Goal: Transaction & Acquisition: Download file/media

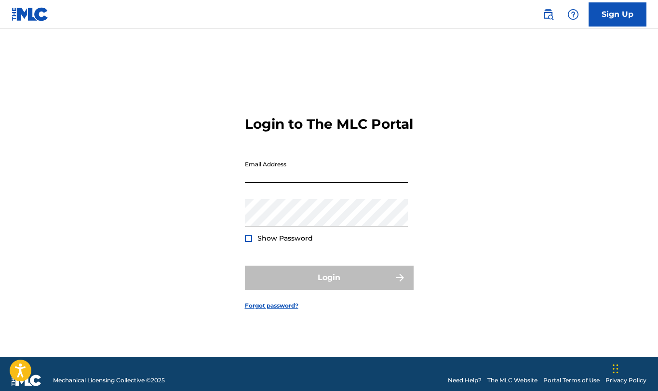
click at [324, 183] on input "Email Address" at bounding box center [326, 169] width 163 height 27
type input "[PERSON_NAME][EMAIL_ADDRESS][DOMAIN_NAME]"
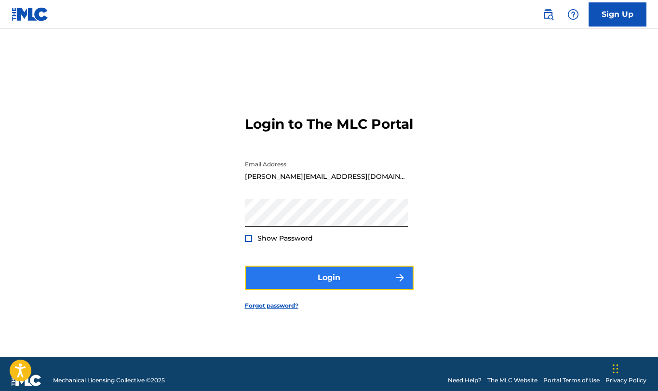
click at [298, 281] on button "Login" at bounding box center [329, 278] width 169 height 24
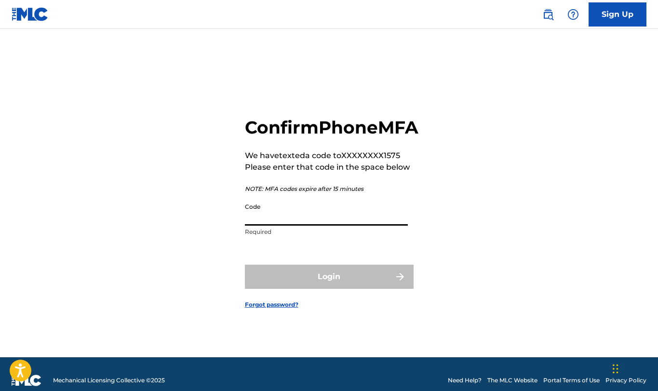
click at [279, 226] on input "Code" at bounding box center [326, 211] width 163 height 27
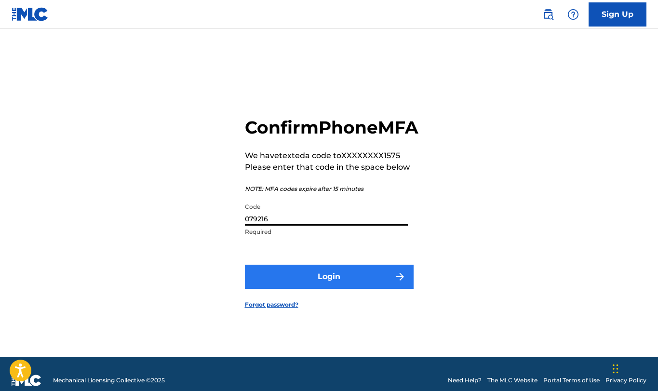
type input "079216"
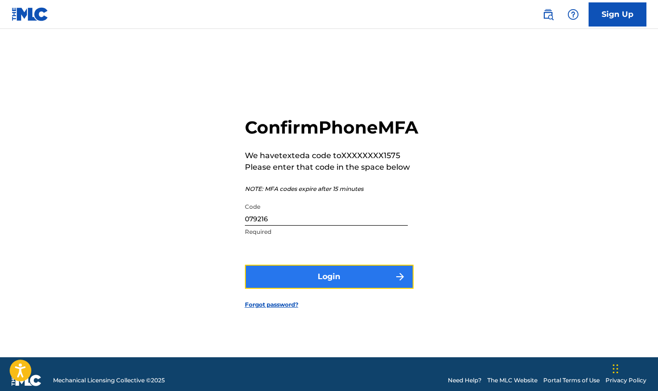
click at [320, 284] on button "Login" at bounding box center [329, 277] width 169 height 24
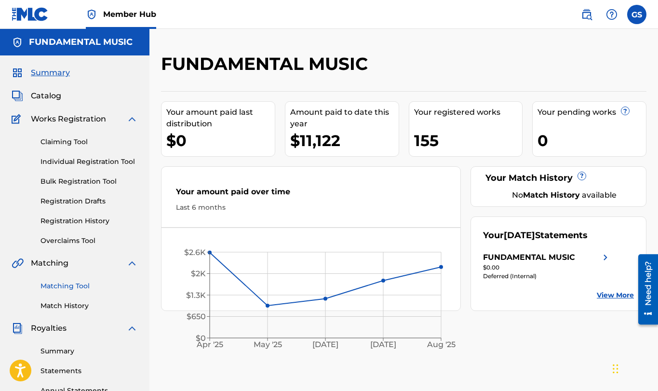
scroll to position [118, 0]
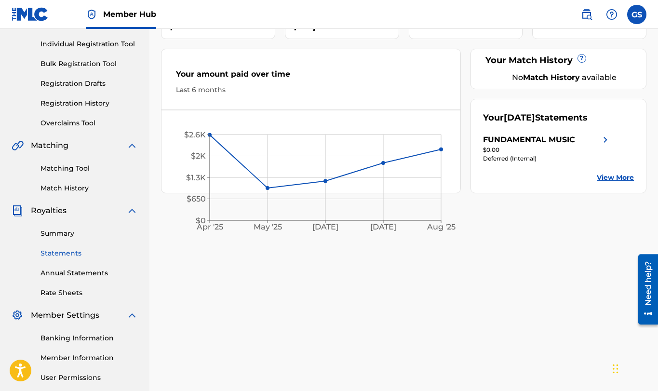
click at [75, 255] on link "Statements" at bounding box center [89, 253] width 97 height 10
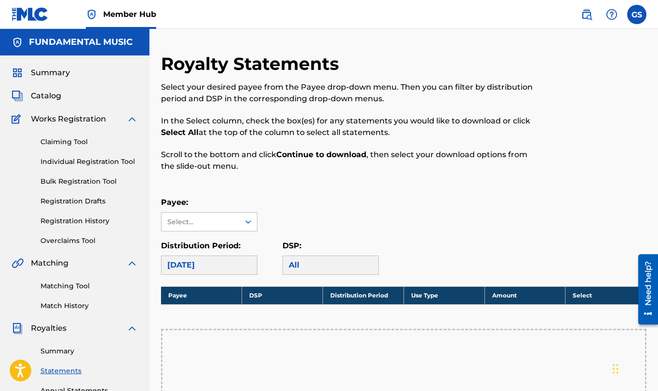
click at [209, 266] on div "[DATE]" at bounding box center [209, 265] width 96 height 19
click at [208, 264] on div "[DATE]" at bounding box center [209, 265] width 96 height 19
click at [224, 223] on div "Select..." at bounding box center [200, 222] width 66 height 10
click at [224, 247] on div "FUNDAMENTAL MUSIC" at bounding box center [210, 250] width 96 height 36
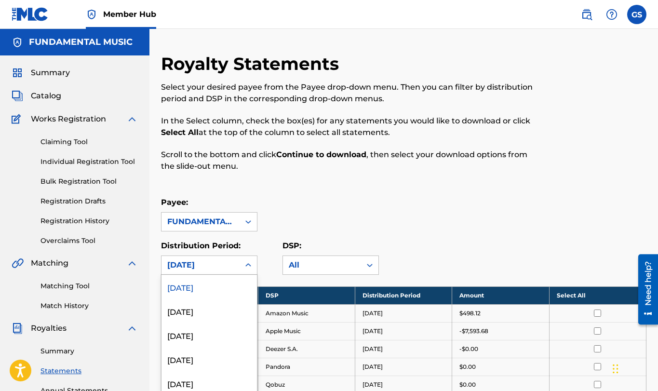
scroll to position [29, 0]
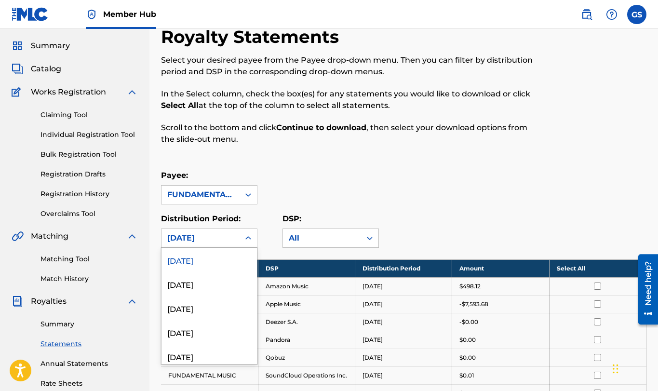
click at [224, 248] on div "[DATE], 1 of 54. 54 results available. Use Up and Down to choose options, press…" at bounding box center [209, 238] width 96 height 19
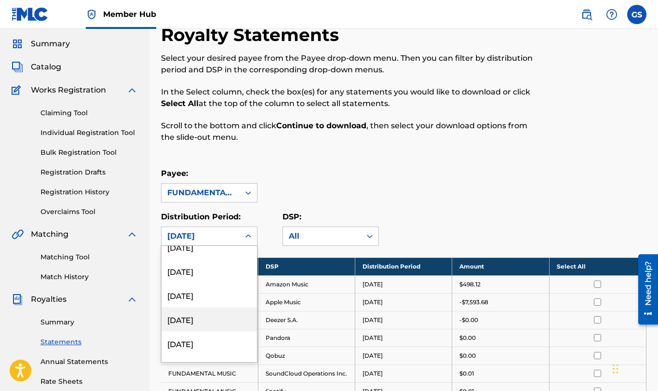
scroll to position [472, 0]
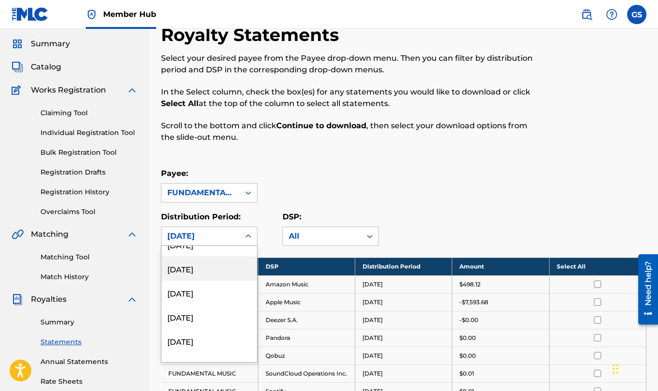
click at [207, 271] on div "[DATE]" at bounding box center [210, 269] width 96 height 24
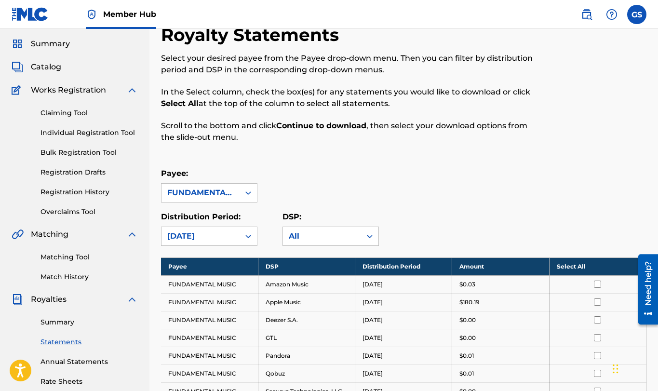
click at [576, 272] on th "Select All" at bounding box center [597, 267] width 97 height 18
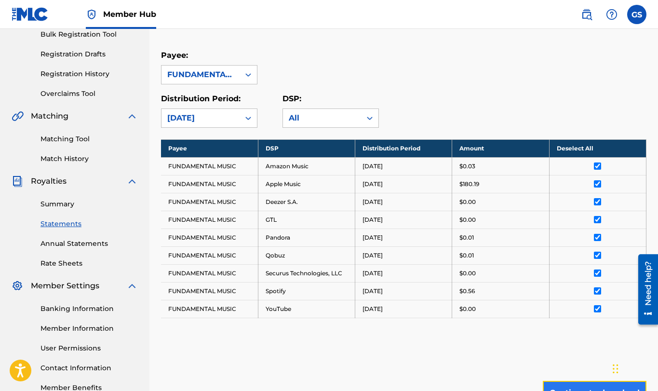
click at [592, 382] on button "Continue to download" at bounding box center [595, 393] width 104 height 24
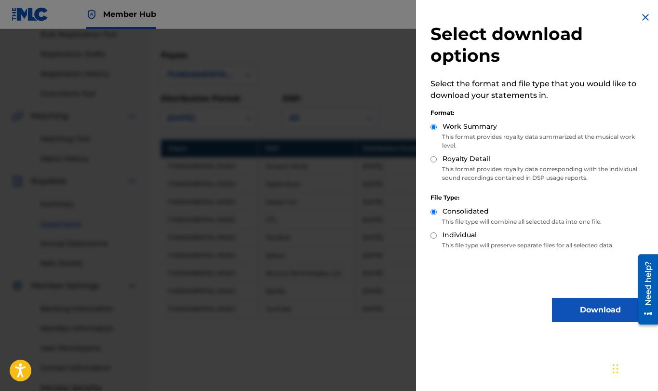
click at [436, 160] on input "Royalty Detail" at bounding box center [434, 159] width 6 height 6
radio input "true"
click at [579, 313] on button "Download" at bounding box center [600, 310] width 96 height 24
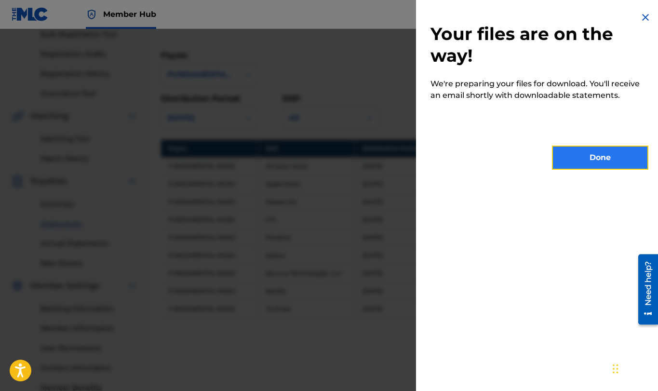
click at [602, 163] on button "Done" at bounding box center [600, 158] width 96 height 24
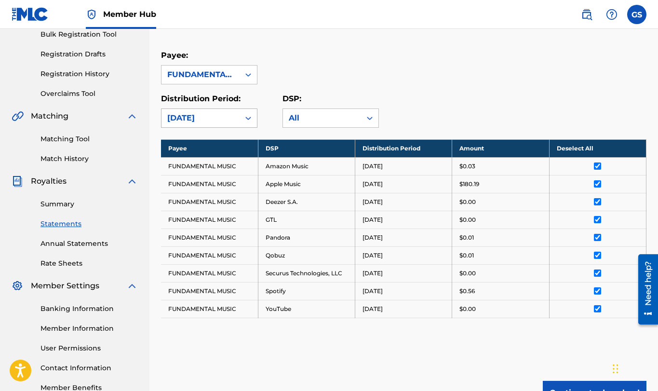
click at [201, 110] on div "[DATE]" at bounding box center [201, 118] width 78 height 18
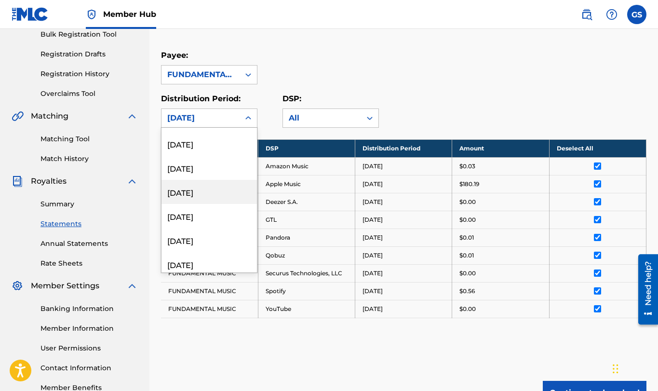
scroll to position [428, 0]
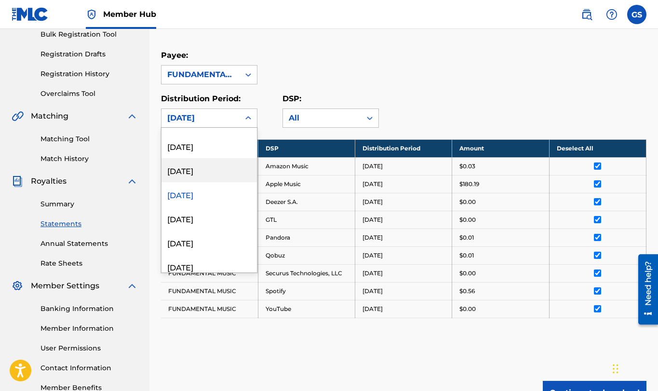
click at [211, 170] on div "[DATE]" at bounding box center [210, 170] width 96 height 24
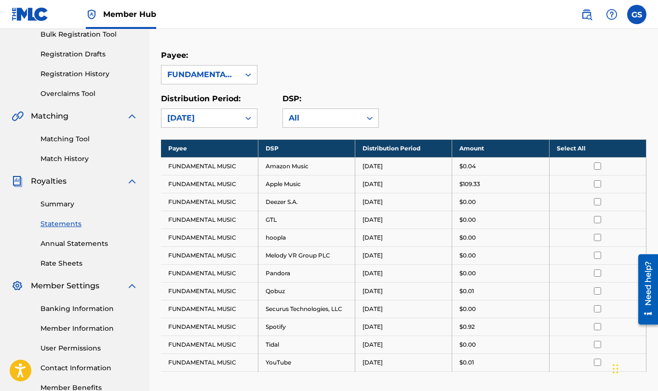
click at [576, 150] on th "Select All" at bounding box center [597, 148] width 97 height 18
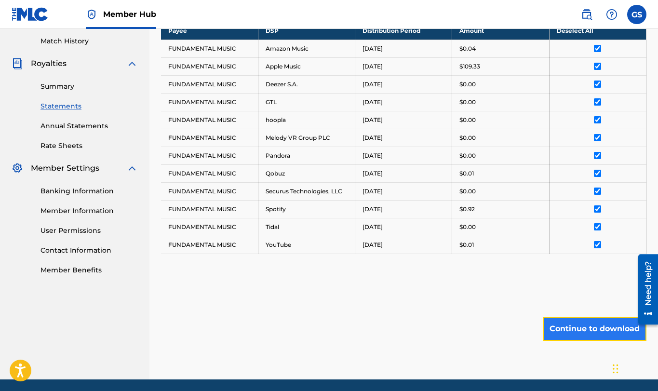
click at [610, 323] on button "Continue to download" at bounding box center [595, 329] width 104 height 24
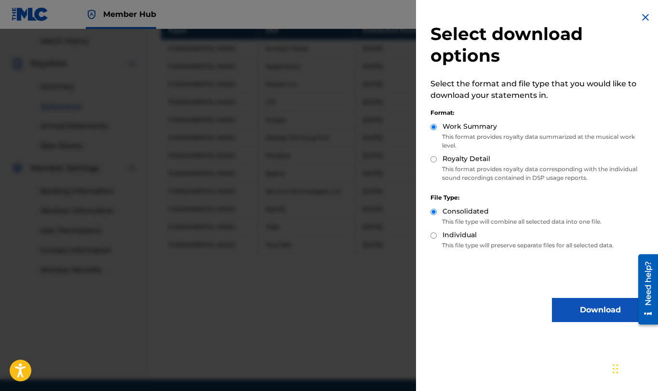
click at [435, 156] on div "Royalty Detail" at bounding box center [540, 159] width 218 height 11
click at [435, 156] on input "Royalty Detail" at bounding box center [434, 159] width 6 height 6
radio input "true"
click at [570, 314] on button "Download" at bounding box center [600, 310] width 96 height 24
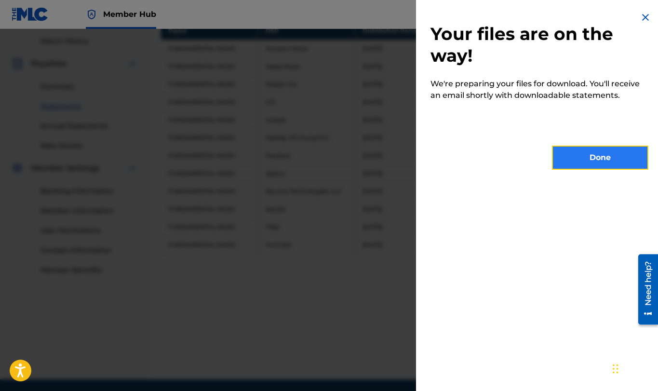
click at [586, 155] on button "Done" at bounding box center [600, 158] width 96 height 24
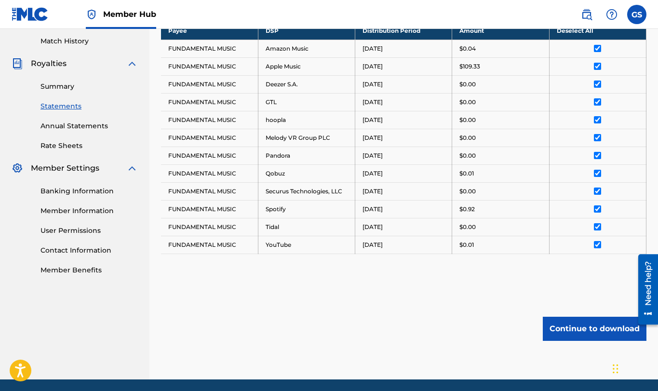
scroll to position [147, 0]
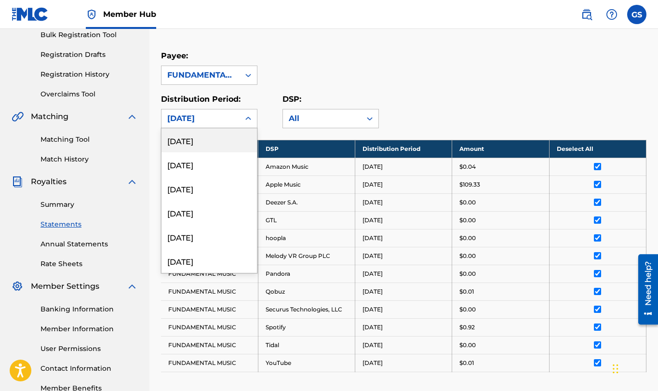
click at [229, 117] on div "[DATE]" at bounding box center [200, 119] width 67 height 12
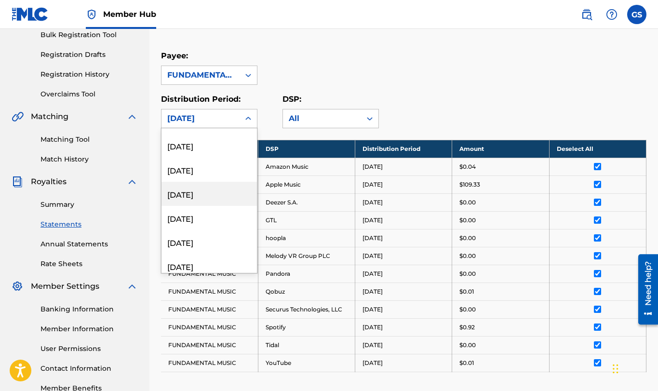
scroll to position [354, 0]
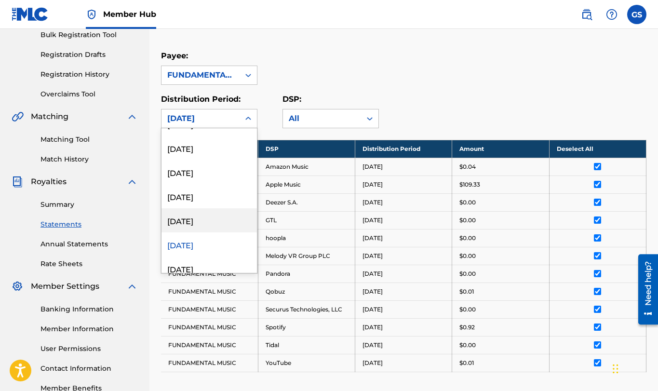
click at [206, 220] on div "[DATE]" at bounding box center [210, 220] width 96 height 24
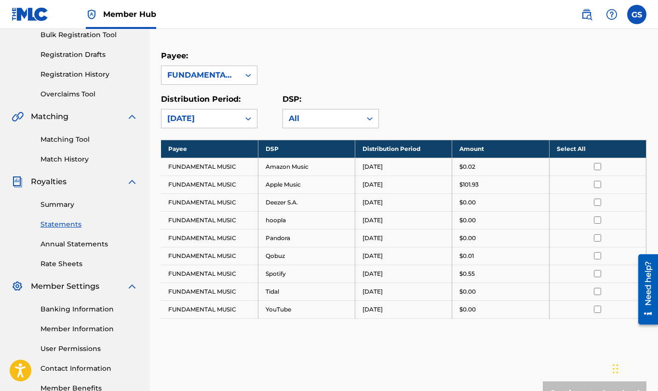
click at [586, 148] on th "Select All" at bounding box center [597, 149] width 97 height 18
click at [590, 387] on button "Continue to download" at bounding box center [595, 394] width 104 height 24
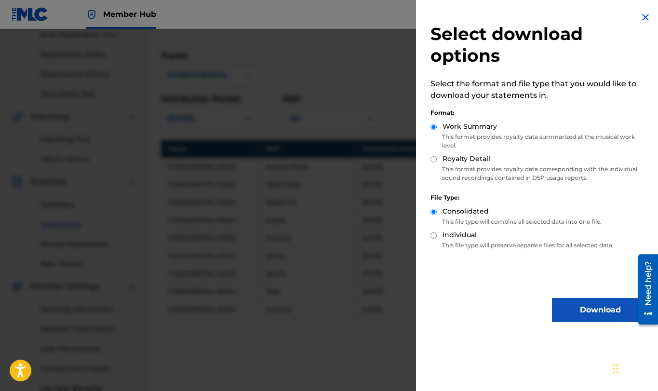
click at [435, 157] on input "Royalty Detail" at bounding box center [434, 159] width 6 height 6
radio input "true"
click at [579, 307] on button "Download" at bounding box center [600, 310] width 96 height 24
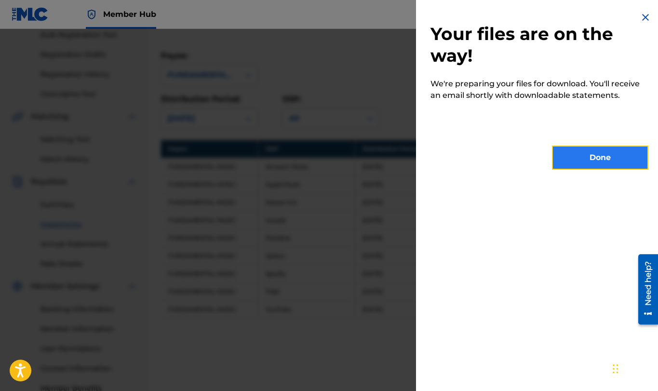
click at [605, 155] on button "Done" at bounding box center [600, 158] width 96 height 24
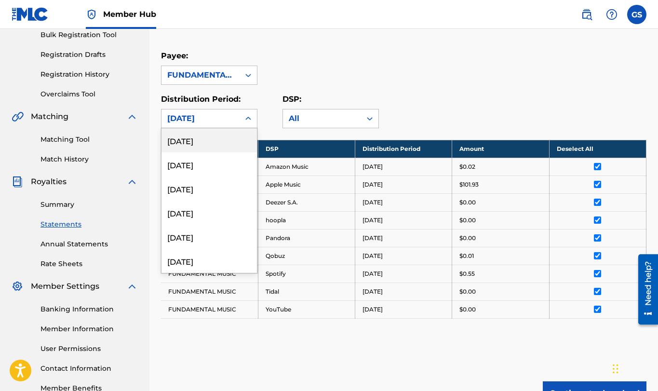
click at [215, 117] on div "[DATE]" at bounding box center [200, 119] width 67 height 12
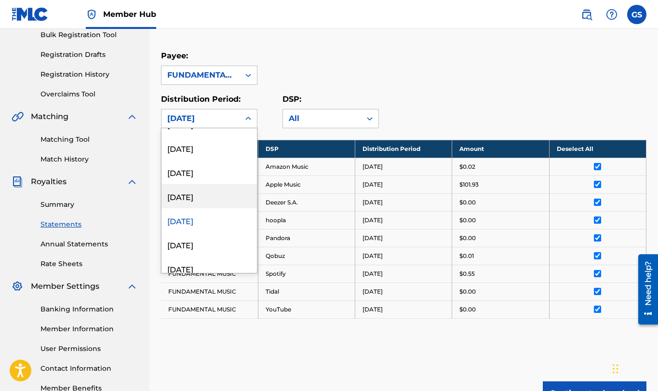
click at [197, 199] on div "[DATE]" at bounding box center [210, 196] width 96 height 24
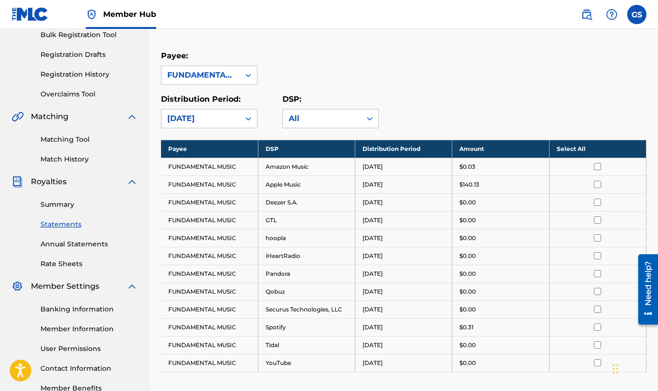
click at [574, 147] on th "Select All" at bounding box center [597, 149] width 97 height 18
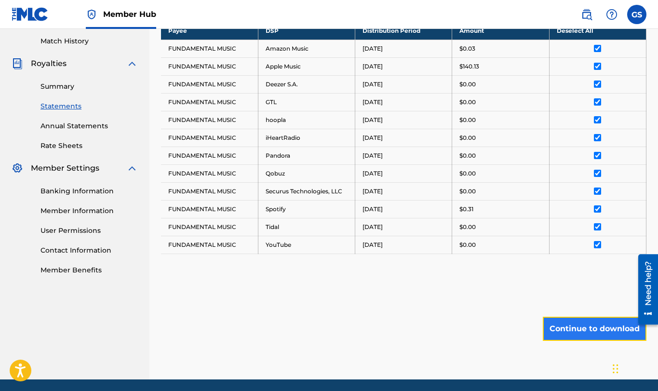
click at [604, 329] on button "Continue to download" at bounding box center [595, 329] width 104 height 24
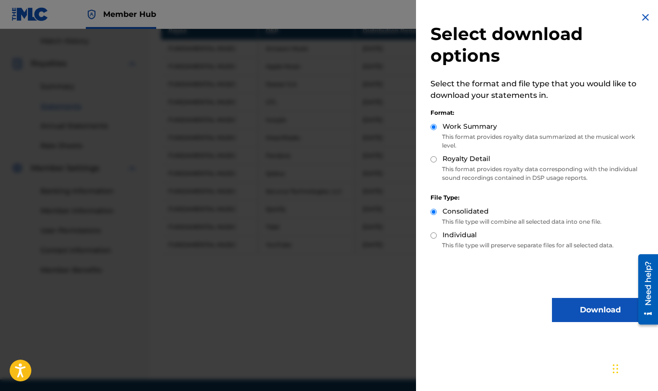
click at [436, 158] on input "Royalty Detail" at bounding box center [434, 159] width 6 height 6
radio input "true"
click at [595, 308] on button "Download" at bounding box center [600, 310] width 96 height 24
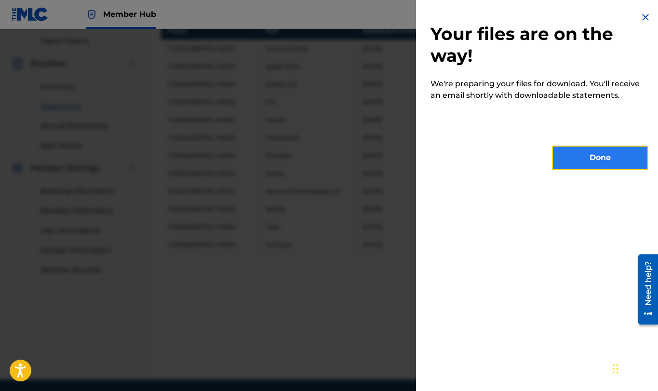
click at [598, 153] on button "Done" at bounding box center [600, 158] width 96 height 24
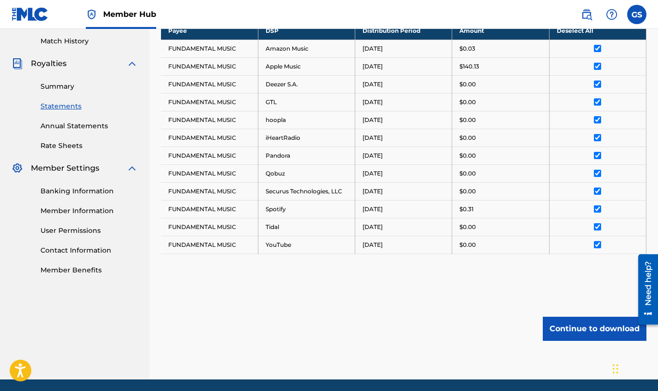
scroll to position [147, 0]
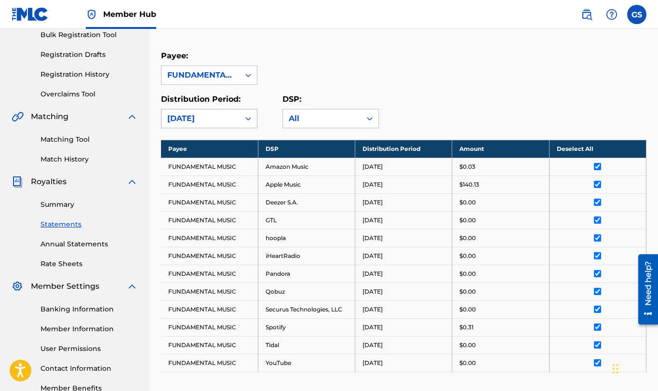
click at [217, 121] on div "[DATE]" at bounding box center [200, 119] width 67 height 12
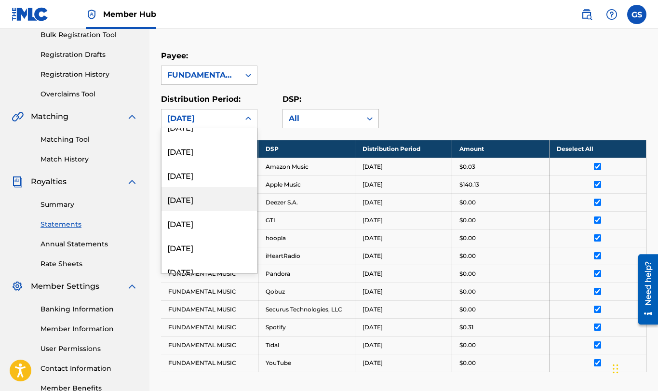
scroll to position [354, 0]
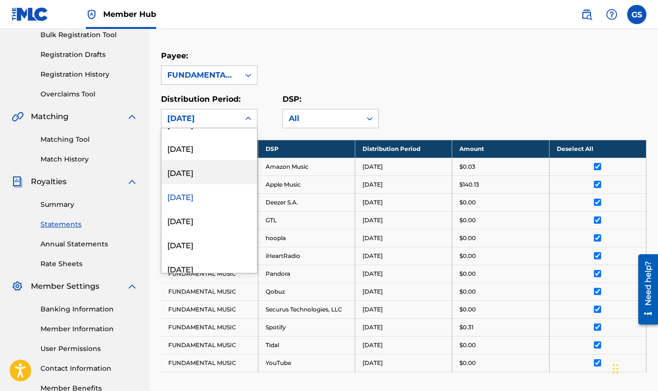
click at [205, 176] on div "[DATE]" at bounding box center [210, 172] width 96 height 24
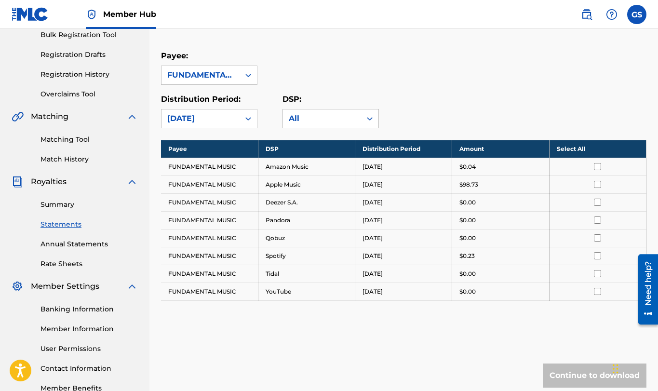
click at [584, 149] on th "Select All" at bounding box center [597, 149] width 97 height 18
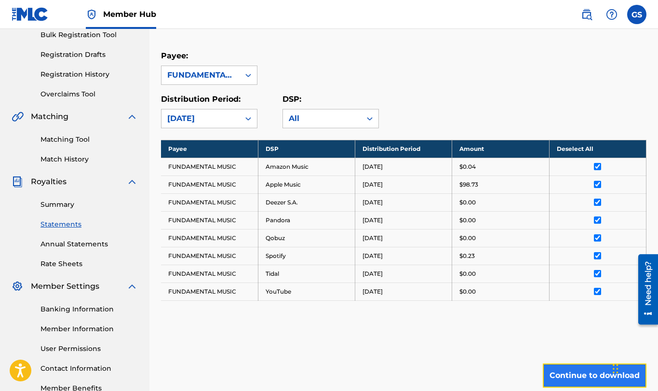
click at [557, 376] on button "Continue to download" at bounding box center [595, 376] width 104 height 24
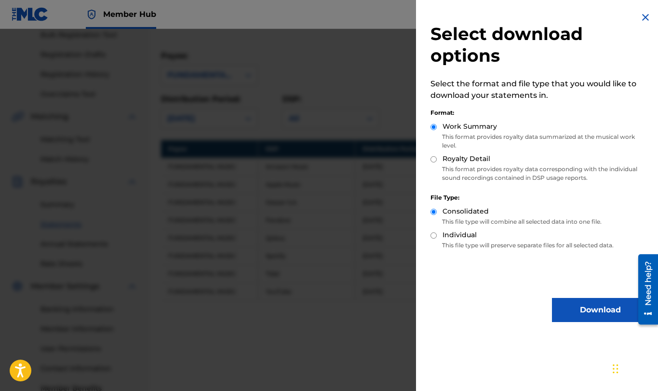
click at [435, 159] on input "Royalty Detail" at bounding box center [434, 159] width 6 height 6
radio input "true"
click at [592, 317] on button "Download" at bounding box center [600, 310] width 96 height 24
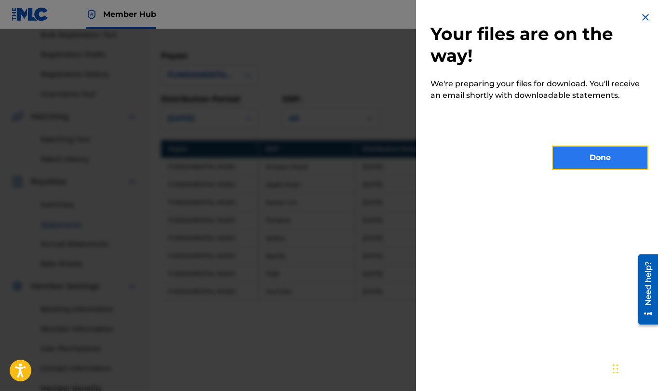
click at [614, 162] on button "Done" at bounding box center [600, 158] width 96 height 24
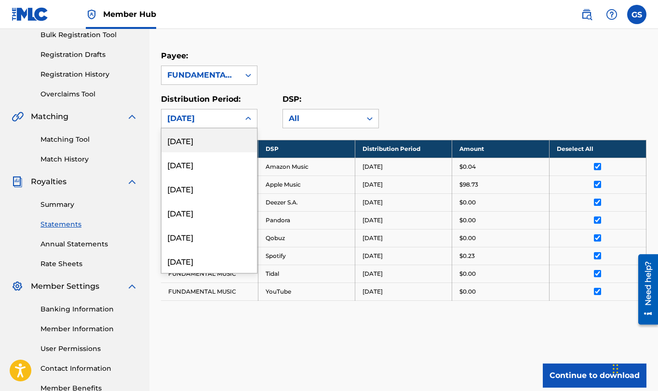
click at [231, 123] on div "[DATE]" at bounding box center [200, 119] width 67 height 12
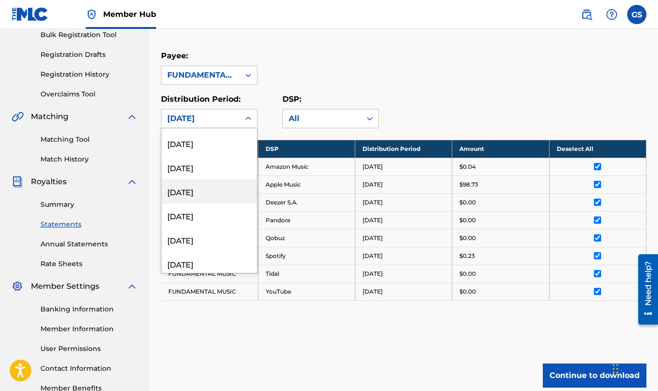
scroll to position [236, 0]
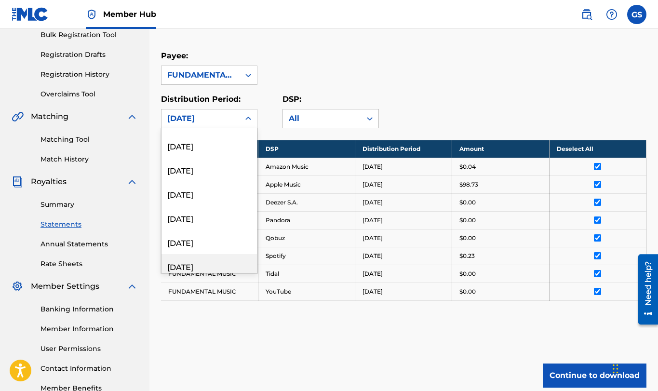
click at [199, 266] on div "[DATE]" at bounding box center [210, 266] width 96 height 24
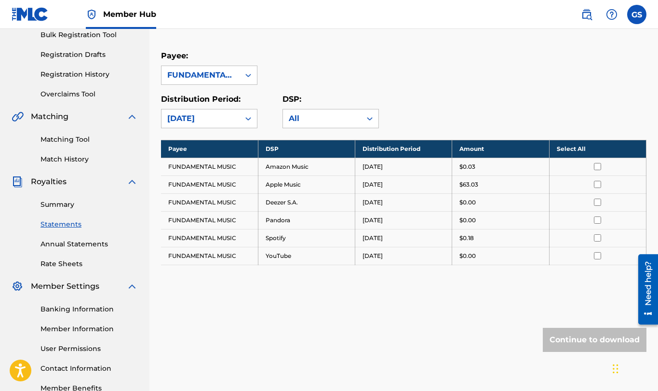
click at [574, 150] on th "Select All" at bounding box center [597, 149] width 97 height 18
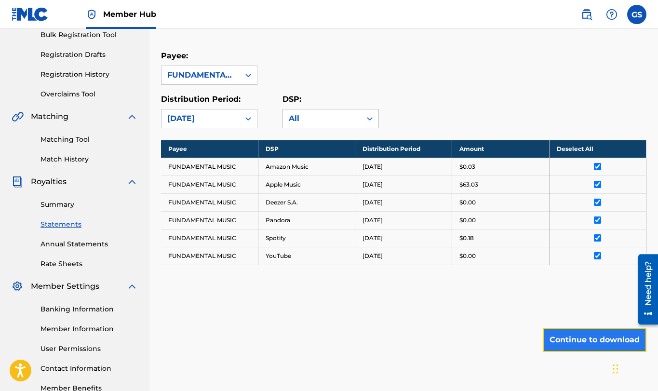
click at [581, 338] on button "Continue to download" at bounding box center [595, 340] width 104 height 24
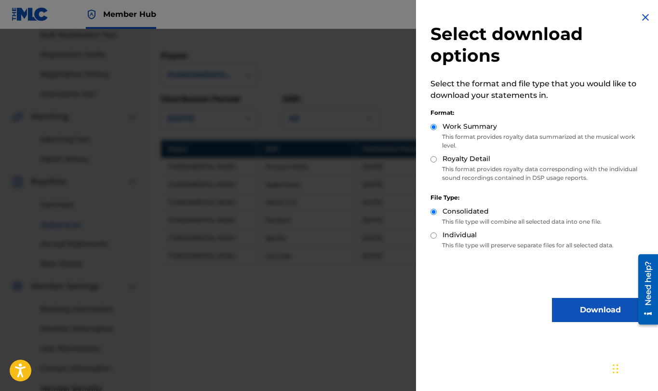
drag, startPoint x: 436, startPoint y: 158, endPoint x: 441, endPoint y: 175, distance: 17.8
click at [436, 159] on input "Royalty Detail" at bounding box center [434, 159] width 6 height 6
radio input "true"
click at [575, 309] on button "Download" at bounding box center [600, 310] width 96 height 24
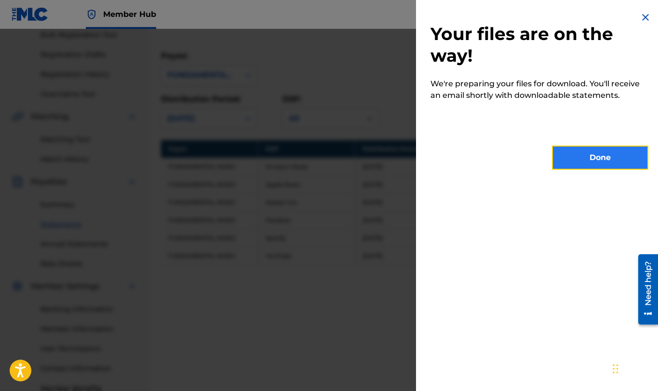
click at [588, 168] on button "Done" at bounding box center [600, 158] width 96 height 24
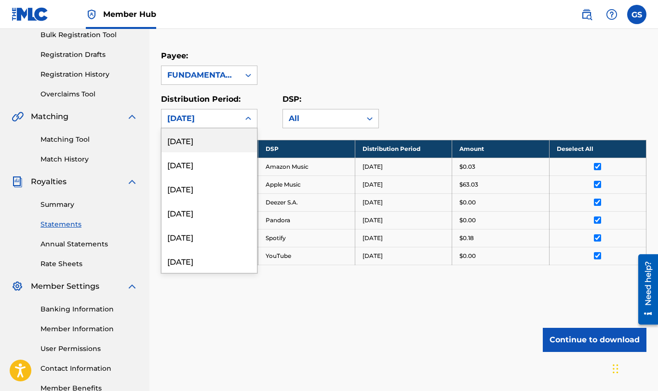
click at [211, 112] on div "[DATE]" at bounding box center [201, 119] width 78 height 18
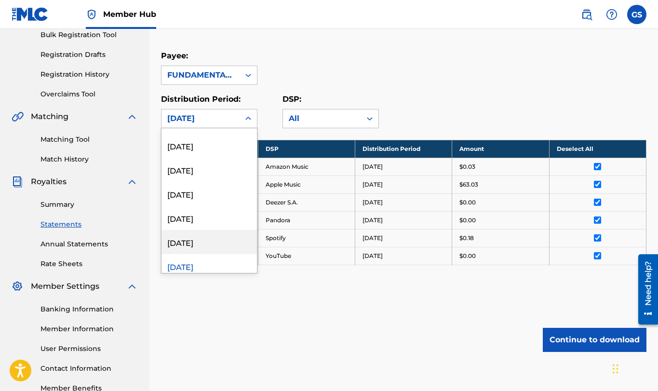
click at [201, 247] on div "[DATE]" at bounding box center [210, 242] width 96 height 24
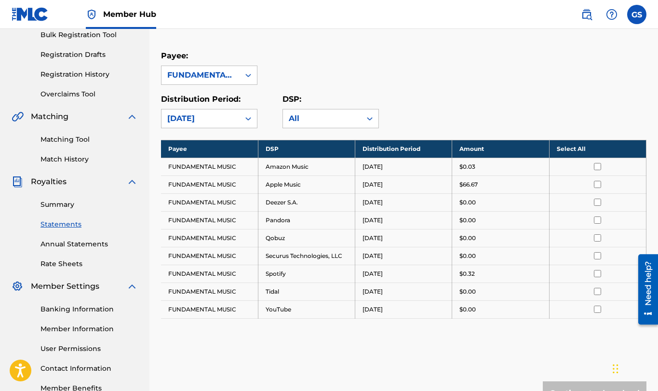
click at [566, 145] on th "Select All" at bounding box center [597, 149] width 97 height 18
click at [598, 385] on button "Continue to download" at bounding box center [595, 394] width 104 height 24
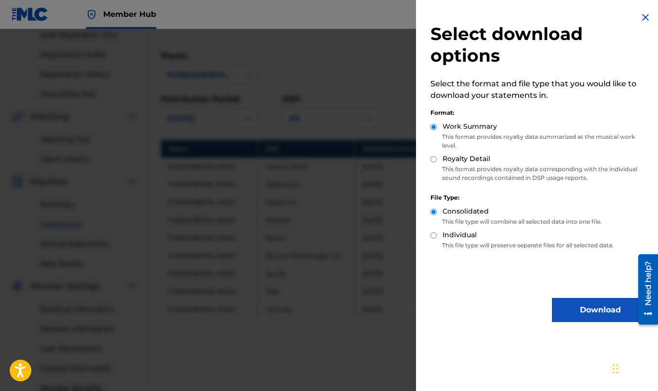
click at [433, 160] on input "Royalty Detail" at bounding box center [434, 159] width 6 height 6
radio input "true"
click at [568, 313] on button "Download" at bounding box center [600, 310] width 96 height 24
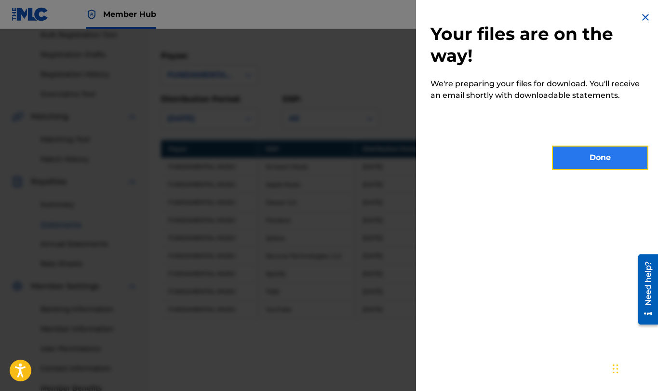
click at [591, 157] on button "Done" at bounding box center [600, 158] width 96 height 24
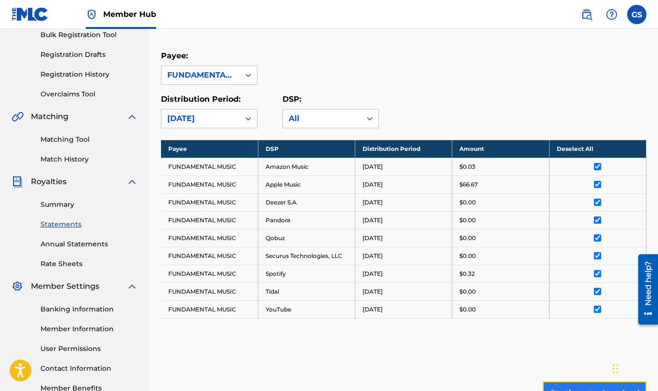
click at [586, 382] on button "Continue to download" at bounding box center [595, 394] width 104 height 24
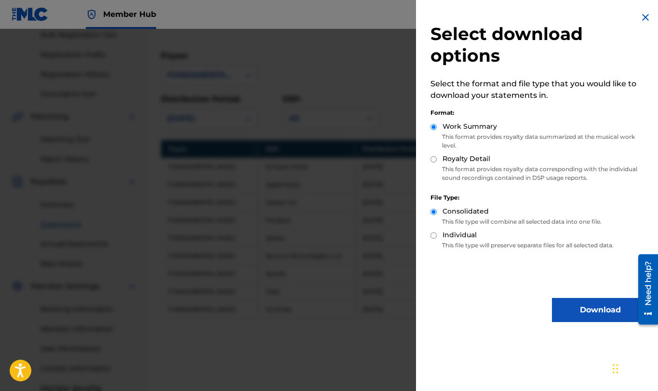
click at [435, 160] on input "Royalty Detail" at bounding box center [434, 159] width 6 height 6
radio input "true"
click at [597, 302] on button "Download" at bounding box center [600, 310] width 96 height 24
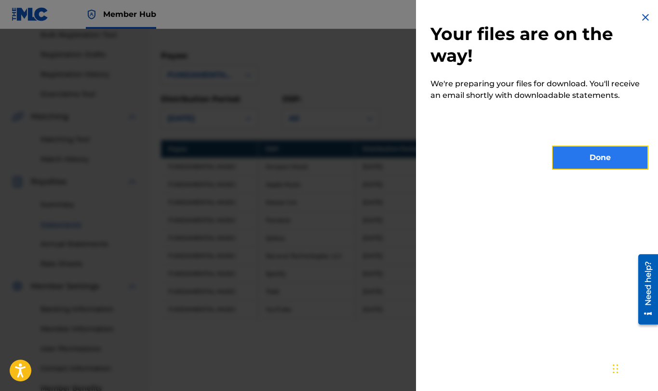
click at [620, 155] on button "Done" at bounding box center [600, 158] width 96 height 24
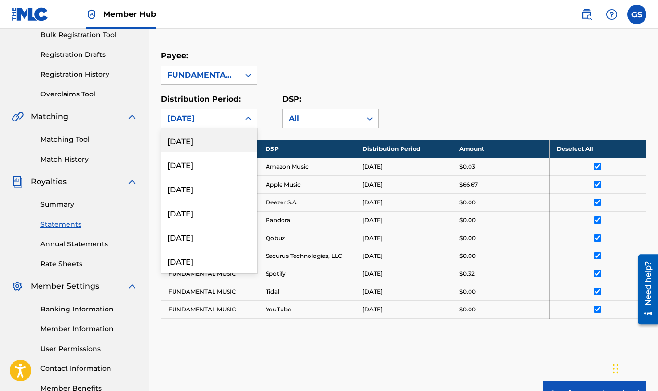
click at [187, 115] on div "[DATE]" at bounding box center [200, 119] width 67 height 12
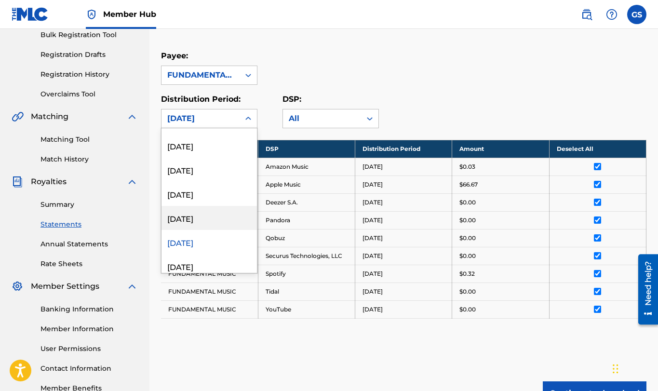
click at [201, 221] on div "[DATE]" at bounding box center [210, 218] width 96 height 24
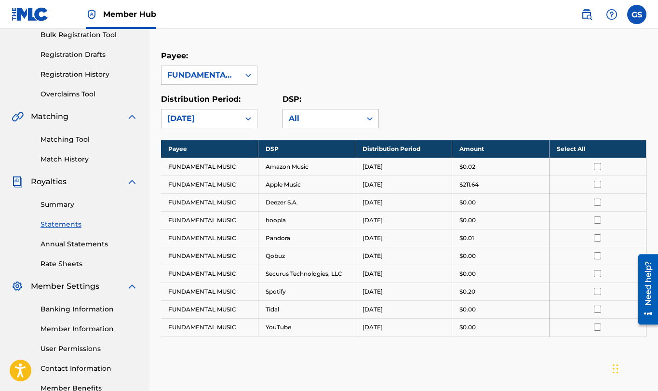
click at [566, 151] on th "Select All" at bounding box center [597, 149] width 97 height 18
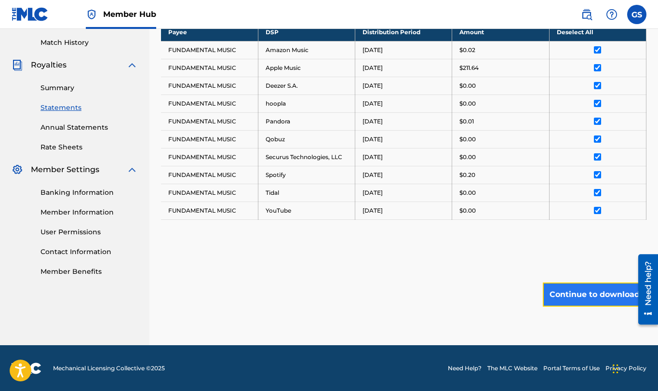
click at [602, 293] on button "Continue to download" at bounding box center [595, 295] width 104 height 24
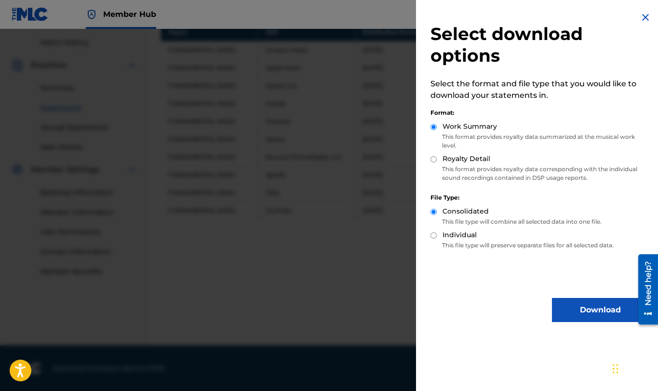
click at [436, 158] on input "Royalty Detail" at bounding box center [434, 159] width 6 height 6
radio input "true"
click at [585, 311] on button "Download" at bounding box center [600, 310] width 96 height 24
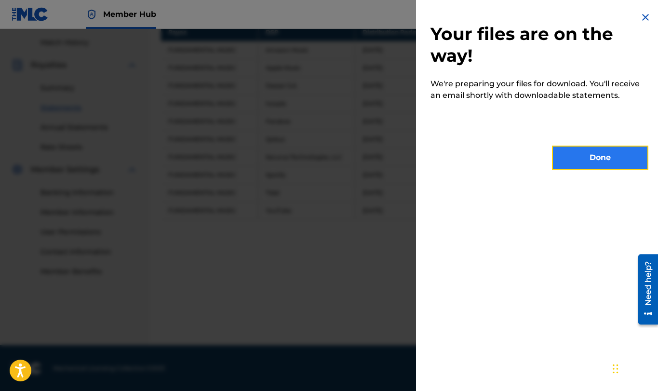
click at [577, 163] on button "Done" at bounding box center [600, 158] width 96 height 24
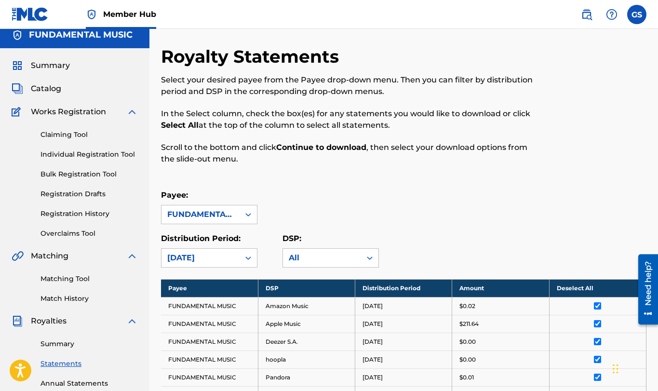
scroll to position [0, 0]
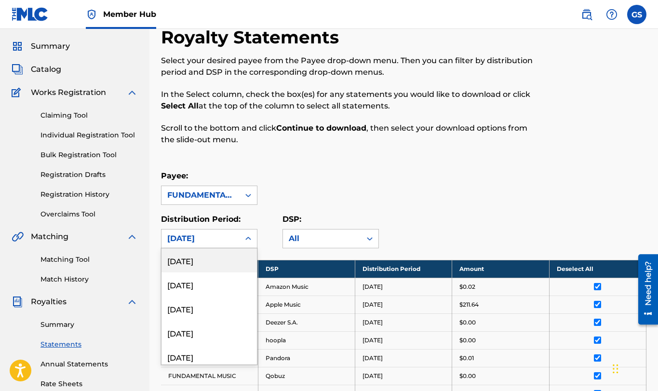
click at [215, 248] on div "[DATE], 1 of 54. 54 results available. Use Up and Down to choose options, press…" at bounding box center [209, 238] width 96 height 19
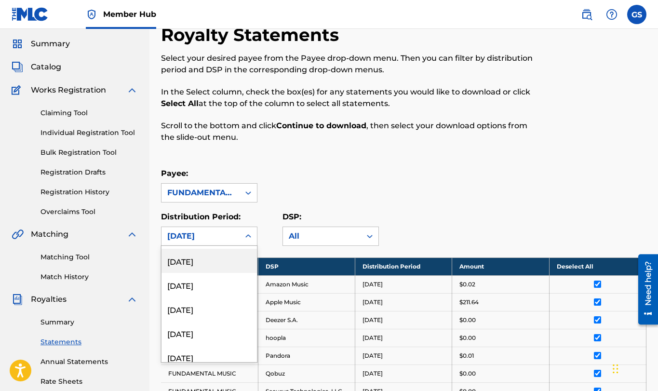
scroll to position [236, 0]
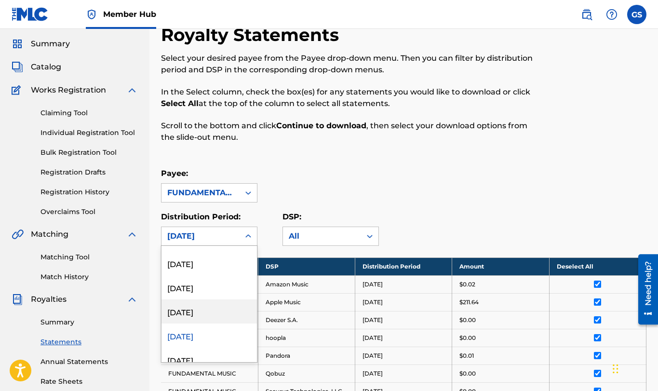
click at [207, 320] on div "[DATE]" at bounding box center [210, 312] width 96 height 24
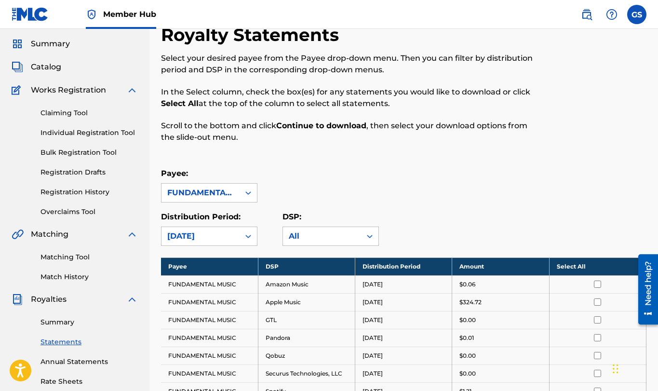
click at [583, 267] on th "Select All" at bounding box center [597, 267] width 97 height 18
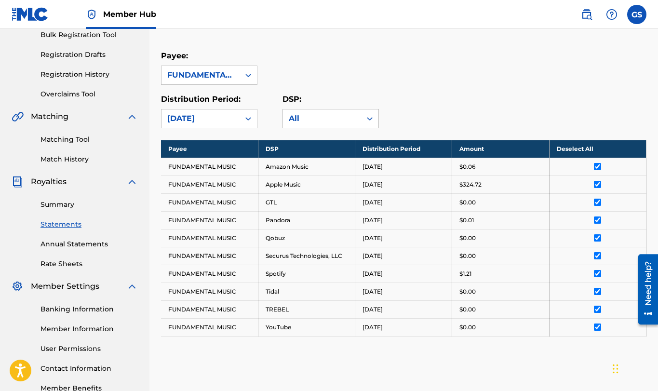
scroll to position [263, 0]
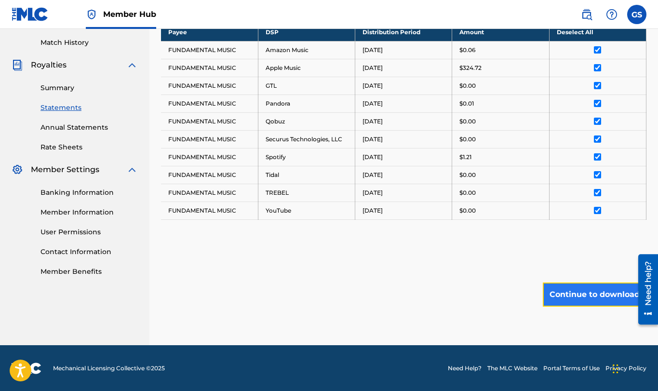
click at [591, 289] on button "Continue to download" at bounding box center [595, 295] width 104 height 24
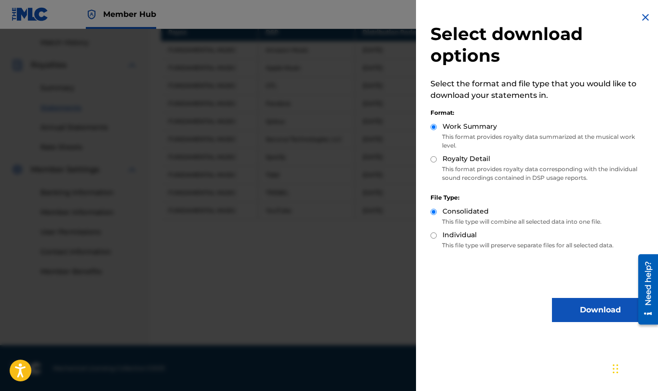
click at [435, 159] on input "Royalty Detail" at bounding box center [434, 159] width 6 height 6
radio input "true"
click at [586, 310] on button "Download" at bounding box center [600, 310] width 96 height 24
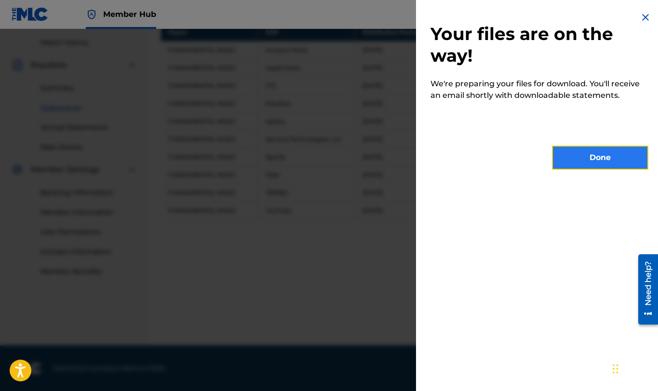
click at [594, 158] on button "Done" at bounding box center [600, 158] width 96 height 24
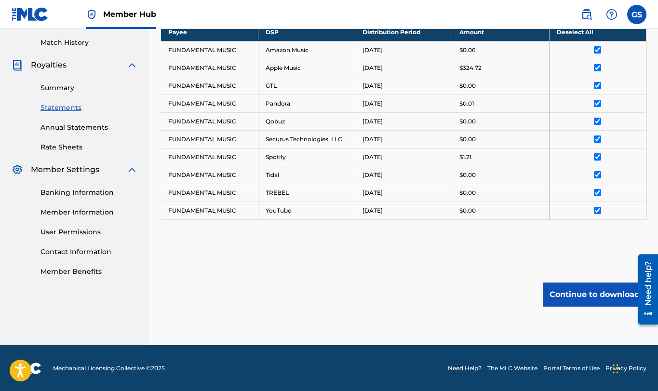
scroll to position [146, 0]
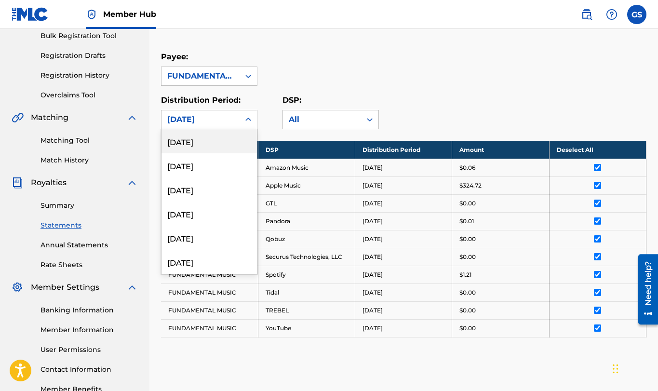
click at [204, 120] on div "[DATE]" at bounding box center [200, 120] width 67 height 12
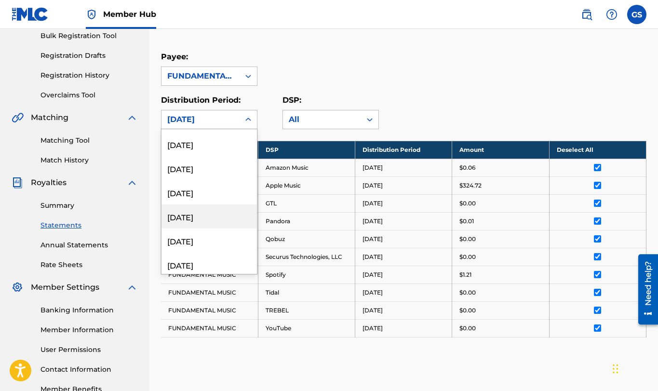
scroll to position [236, 0]
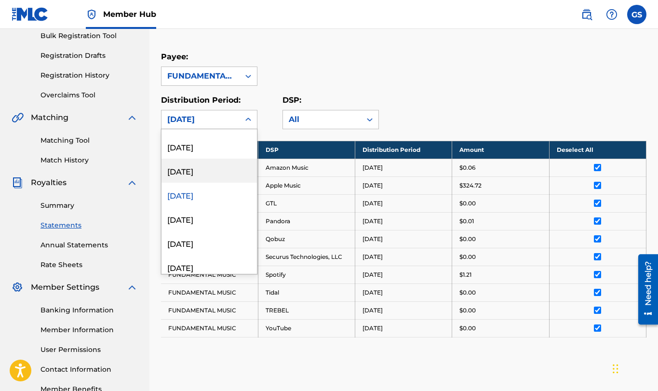
click at [211, 173] on div "[DATE]" at bounding box center [210, 171] width 96 height 24
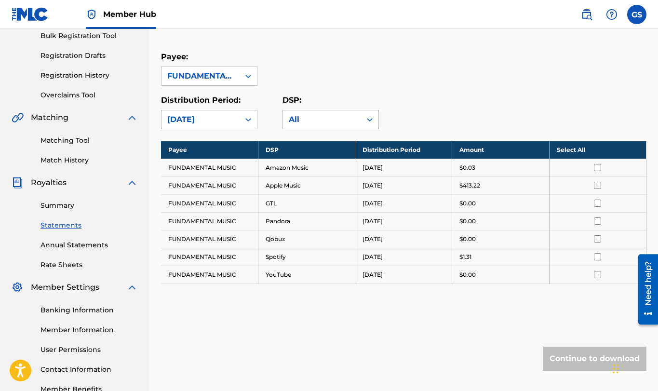
click at [578, 152] on th "Select All" at bounding box center [597, 150] width 97 height 18
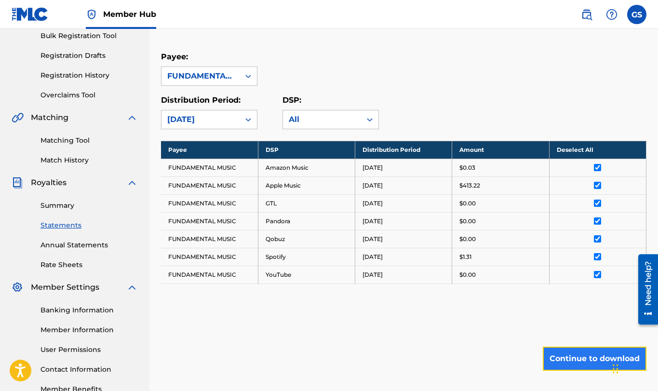
click at [573, 360] on button "Continue to download" at bounding box center [595, 359] width 104 height 24
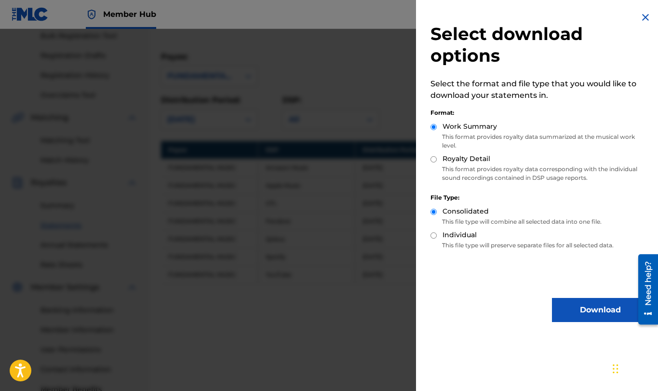
click at [434, 161] on input "Royalty Detail" at bounding box center [434, 159] width 6 height 6
radio input "true"
click at [595, 304] on button "Download" at bounding box center [600, 310] width 96 height 24
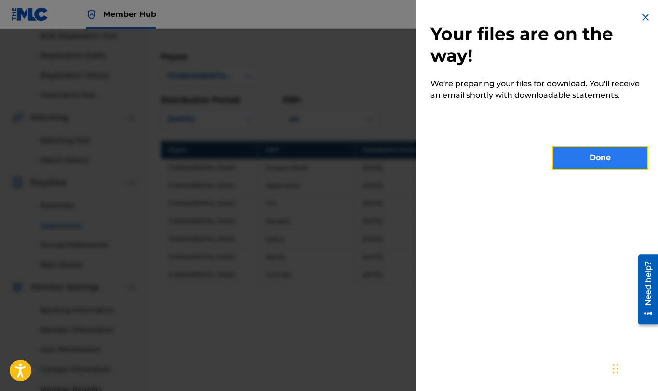
click at [596, 163] on button "Done" at bounding box center [600, 158] width 96 height 24
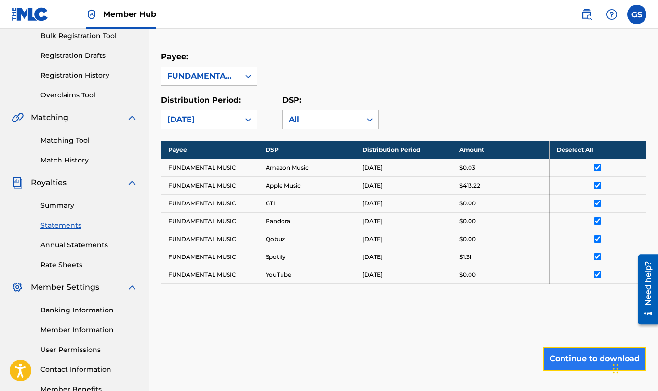
click at [595, 354] on button "Continue to download" at bounding box center [595, 359] width 104 height 24
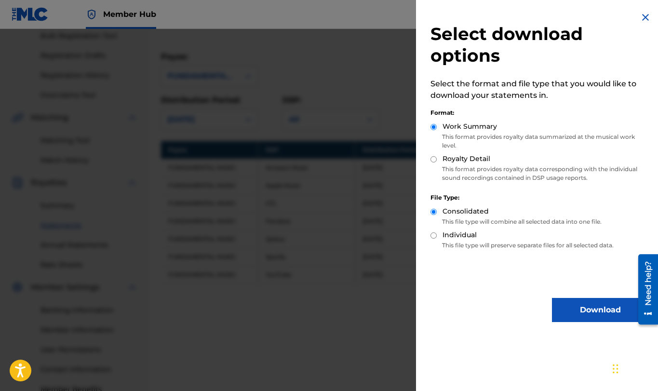
click at [435, 159] on input "Royalty Detail" at bounding box center [434, 159] width 6 height 6
radio input "true"
click at [579, 302] on button "Download" at bounding box center [600, 310] width 96 height 24
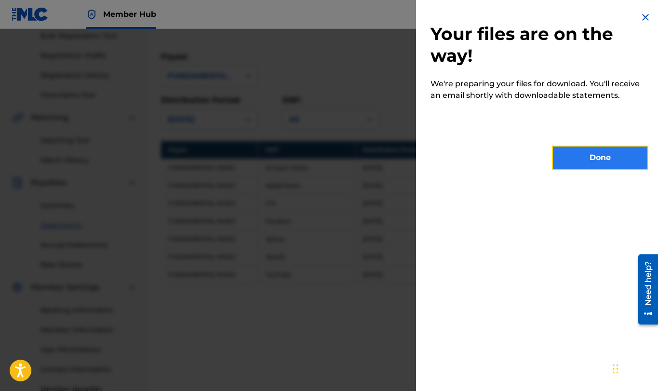
click at [614, 165] on button "Done" at bounding box center [600, 158] width 96 height 24
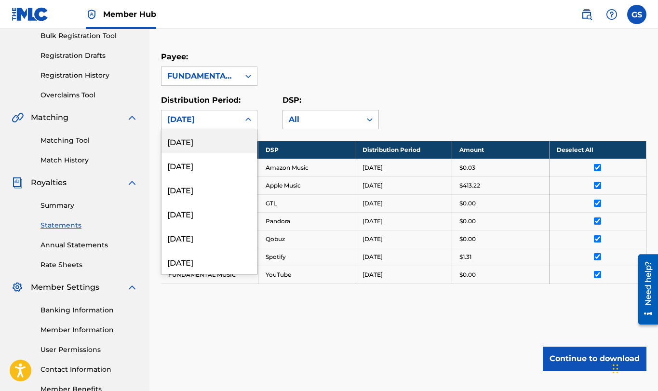
click at [218, 117] on div "[DATE]" at bounding box center [200, 120] width 67 height 12
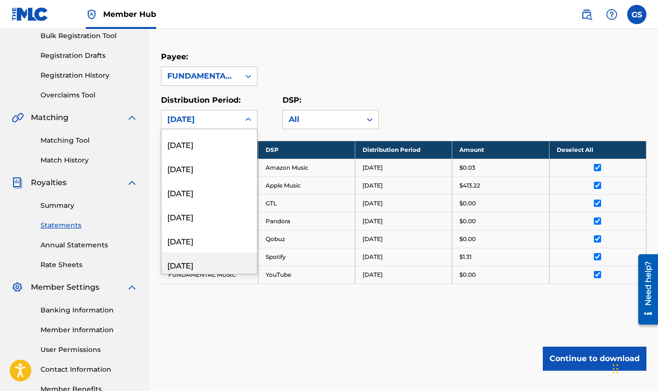
click at [229, 265] on div "[DATE]" at bounding box center [210, 265] width 96 height 24
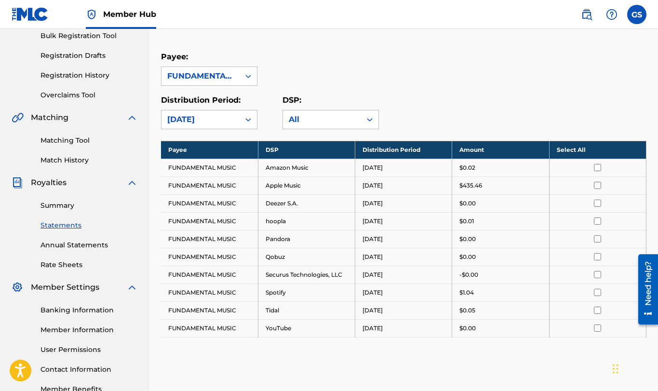
click at [593, 156] on th "Select All" at bounding box center [597, 150] width 97 height 18
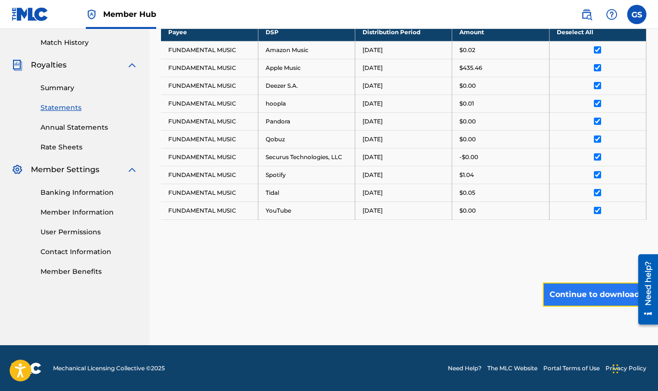
click at [576, 290] on button "Continue to download" at bounding box center [595, 295] width 104 height 24
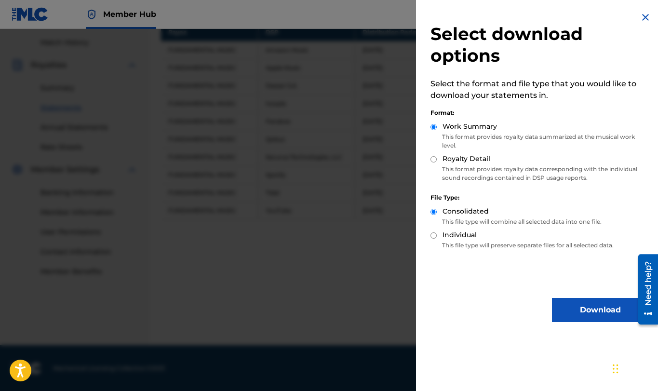
click at [431, 158] on input "Royalty Detail" at bounding box center [434, 159] width 6 height 6
radio input "true"
click at [611, 304] on button "Download" at bounding box center [600, 310] width 96 height 24
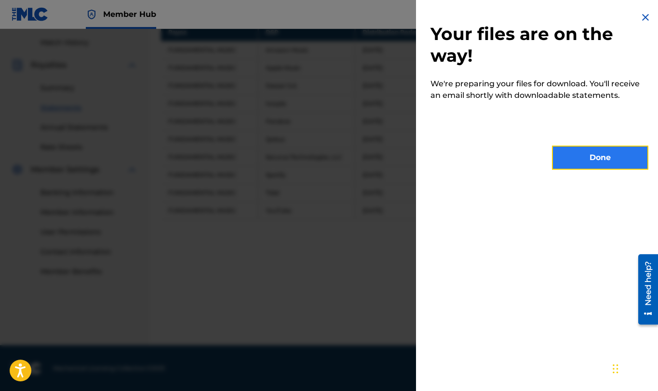
click at [597, 160] on button "Done" at bounding box center [600, 158] width 96 height 24
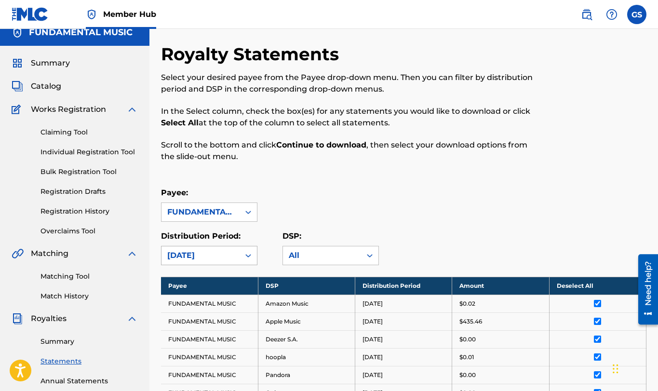
scroll to position [29, 0]
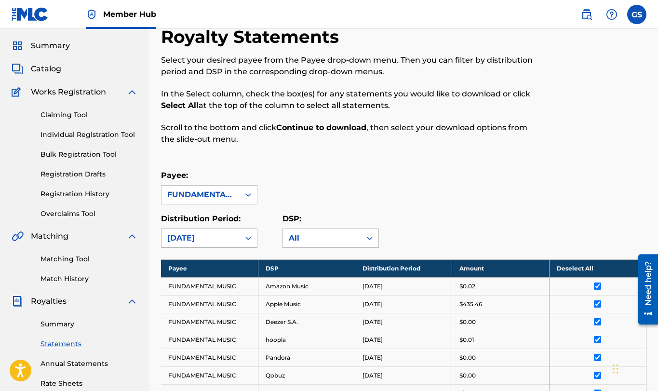
click at [244, 248] on div "[DATE]" at bounding box center [209, 238] width 96 height 19
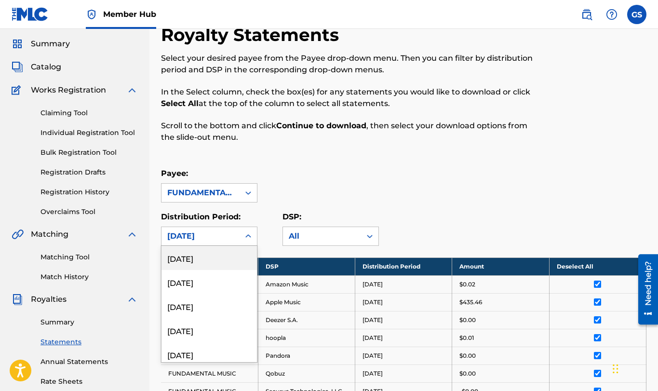
scroll to position [118, 0]
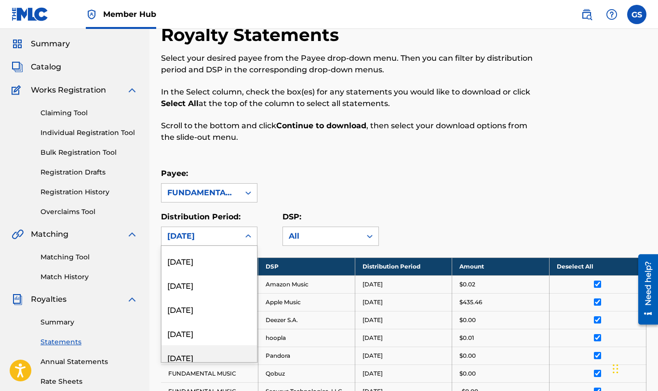
click at [234, 345] on div "[DATE]" at bounding box center [210, 357] width 96 height 24
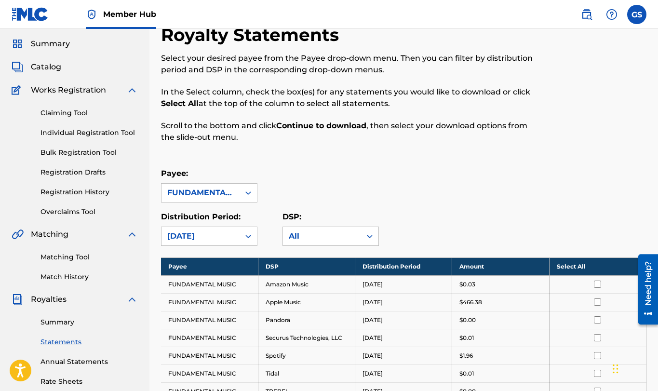
click at [555, 262] on th "Select All" at bounding box center [597, 267] width 97 height 18
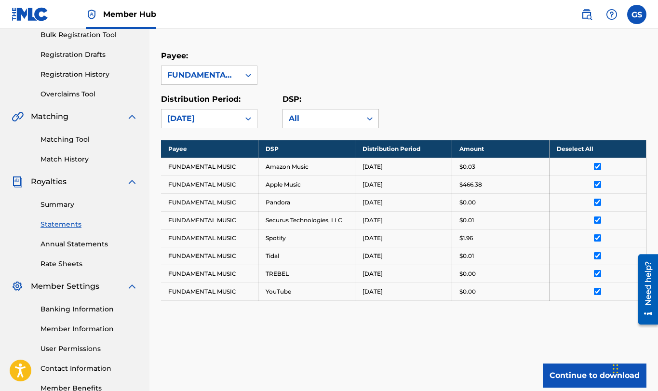
scroll to position [228, 0]
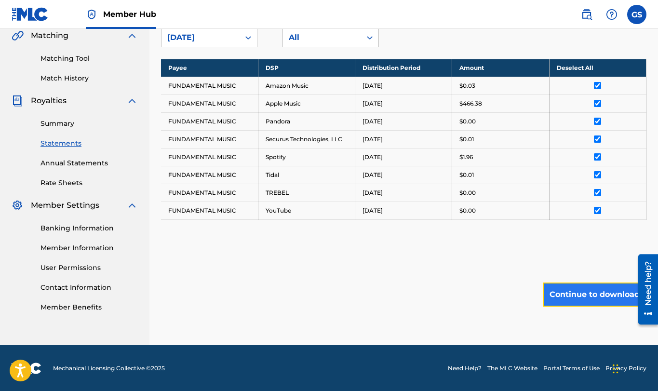
click at [582, 297] on button "Continue to download" at bounding box center [595, 295] width 104 height 24
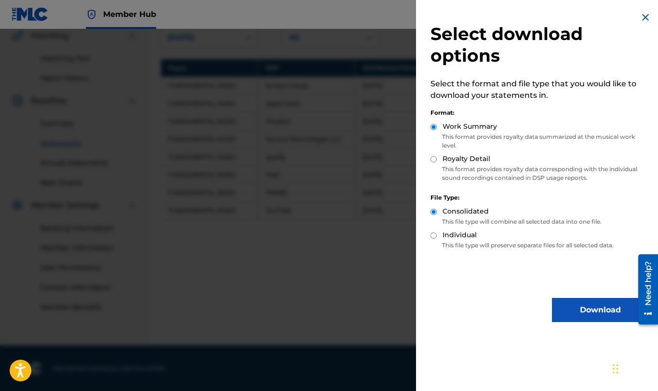
click at [430, 155] on div "Select download options Select the format and file type that you would like to …" at bounding box center [539, 167] width 247 height 334
click at [433, 159] on input "Royalty Detail" at bounding box center [434, 159] width 6 height 6
radio input "true"
click at [567, 314] on button "Download" at bounding box center [600, 310] width 96 height 24
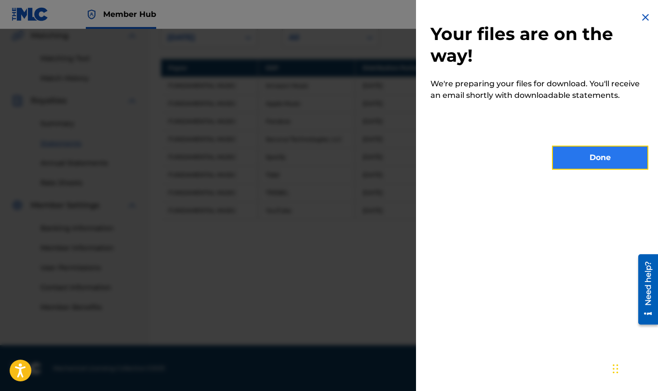
click at [597, 162] on button "Done" at bounding box center [600, 158] width 96 height 24
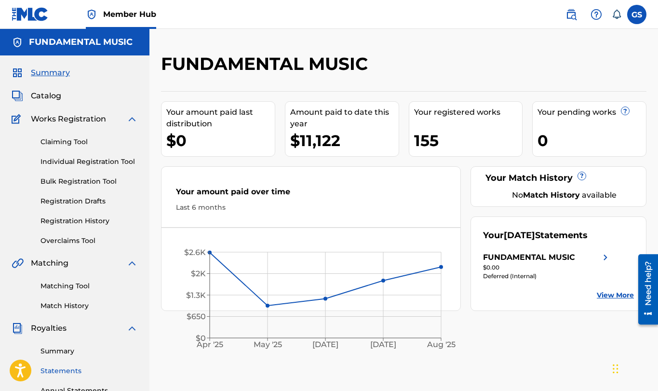
click at [76, 367] on link "Statements" at bounding box center [89, 371] width 97 height 10
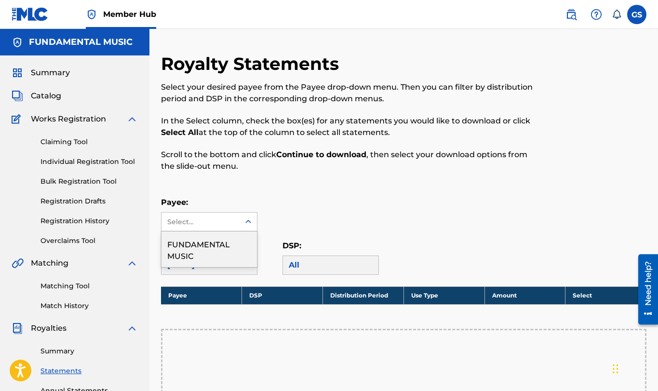
click at [212, 218] on div "Select..." at bounding box center [200, 222] width 66 height 10
click at [206, 243] on div "FUNDAMENTAL MUSIC" at bounding box center [210, 250] width 96 height 36
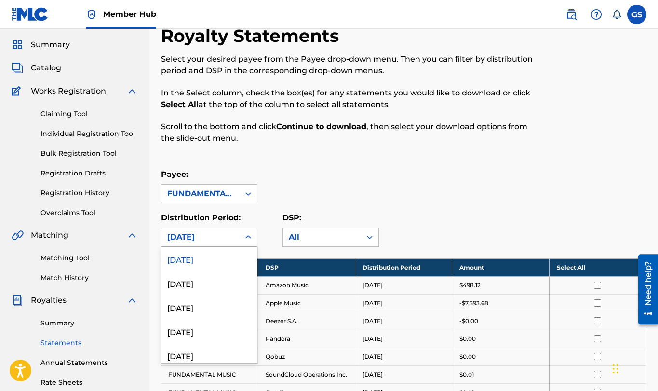
click at [210, 247] on div "[DATE], 1 of 54. 54 results available. Use Up and Down to choose options, press…" at bounding box center [209, 237] width 96 height 19
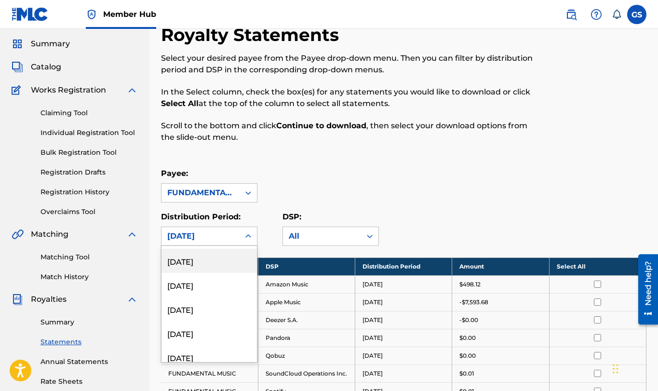
scroll to position [236, 0]
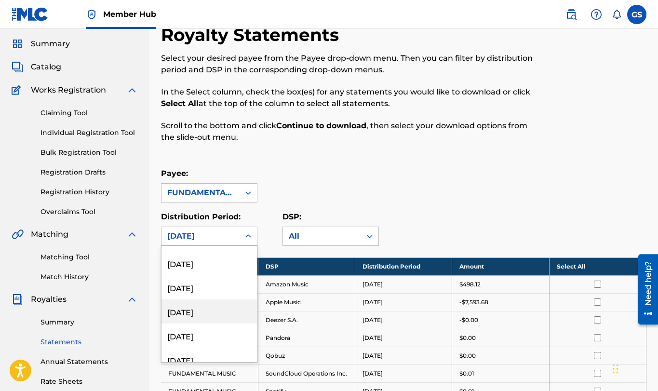
click at [213, 309] on div "[DATE]" at bounding box center [210, 312] width 96 height 24
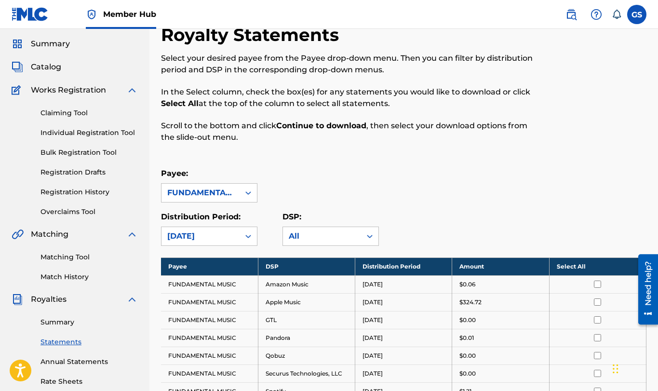
click at [584, 272] on th "Select All" at bounding box center [597, 267] width 97 height 18
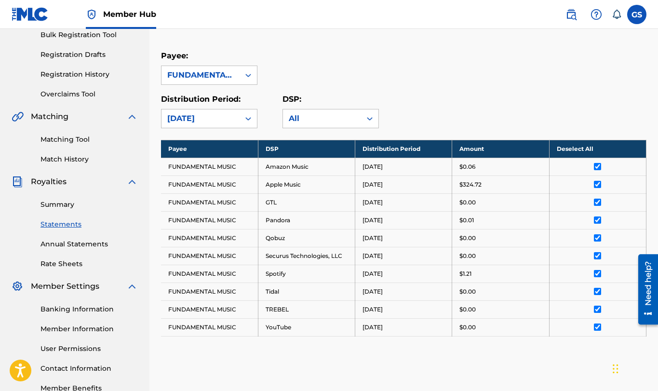
scroll to position [263, 0]
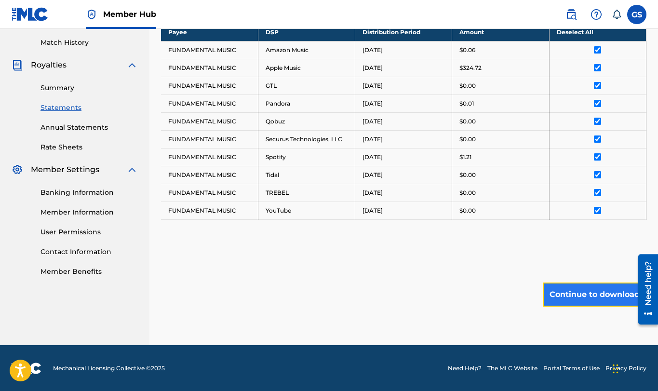
click at [599, 295] on button "Continue to download" at bounding box center [595, 295] width 104 height 24
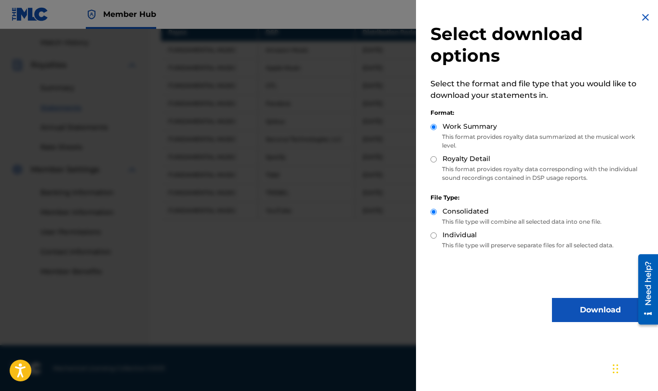
click at [433, 157] on input "Royalty Detail" at bounding box center [434, 159] width 6 height 6
radio input "true"
click at [603, 307] on button "Download" at bounding box center [600, 310] width 96 height 24
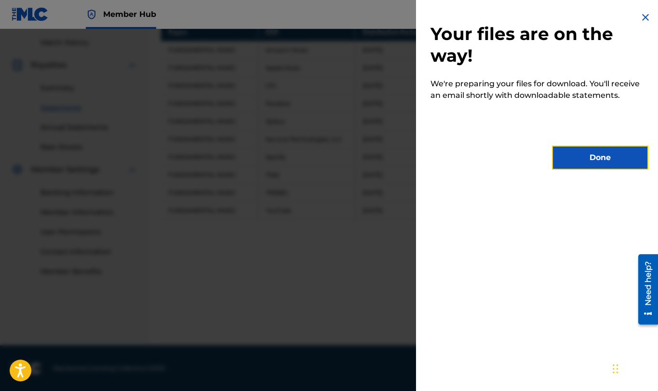
click at [593, 158] on button "Done" at bounding box center [600, 158] width 96 height 24
